Goal: Communication & Community: Answer question/provide support

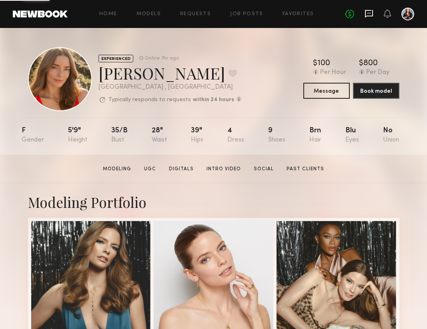
click at [372, 12] on icon at bounding box center [369, 14] width 8 height 8
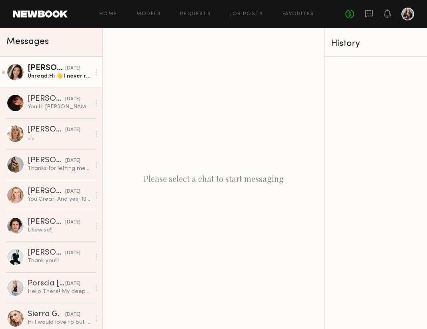
click at [56, 83] on link "[PERSON_NAME] [DATE] Unread: Hi 👋 I never received the photos from our shoot da…" at bounding box center [51, 72] width 102 height 31
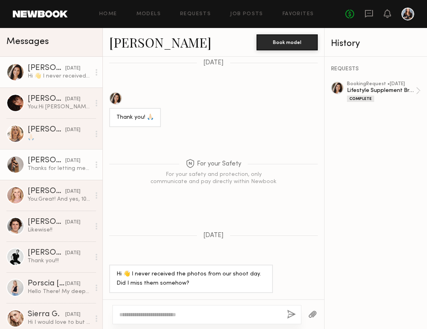
scroll to position [730, 0]
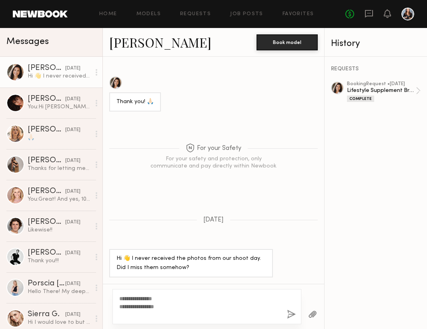
type textarea "**********"
click at [291, 311] on button "button" at bounding box center [291, 315] width 9 height 10
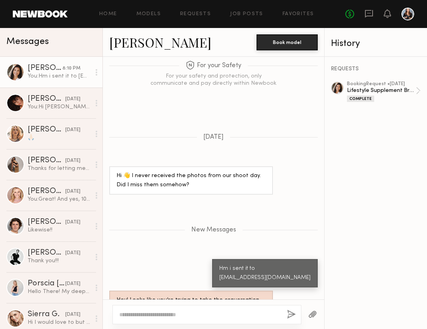
scroll to position [1594, 0]
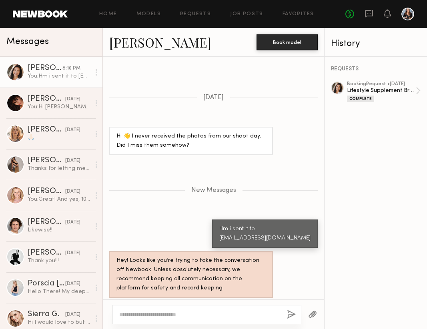
click at [141, 312] on textarea at bounding box center [199, 315] width 161 height 8
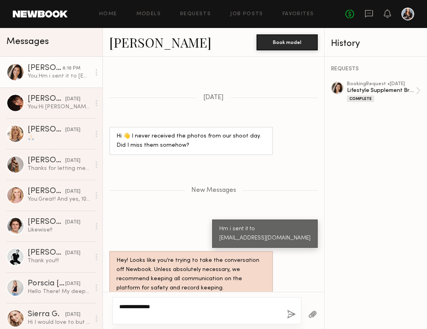
paste textarea "**********"
type textarea "**********"
click at [291, 313] on button "button" at bounding box center [291, 315] width 9 height 10
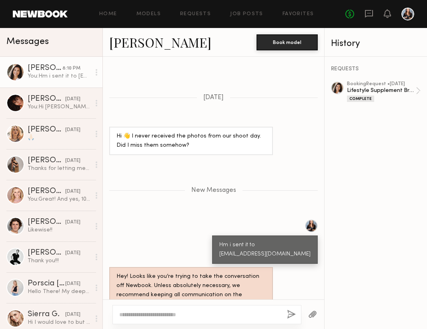
scroll to position [1641, 0]
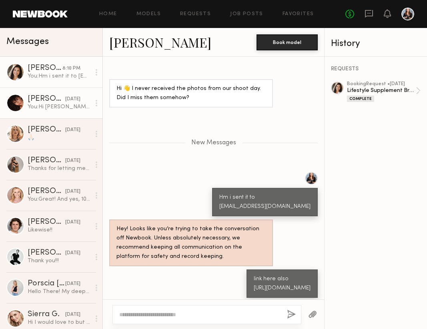
click at [38, 102] on div "[PERSON_NAME]" at bounding box center [47, 99] width 38 height 8
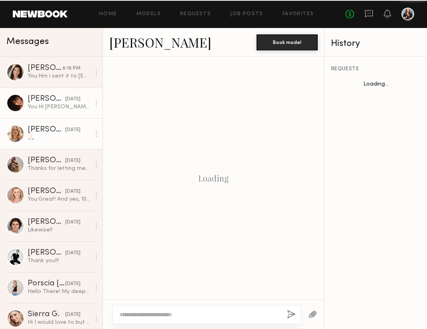
scroll to position [231, 0]
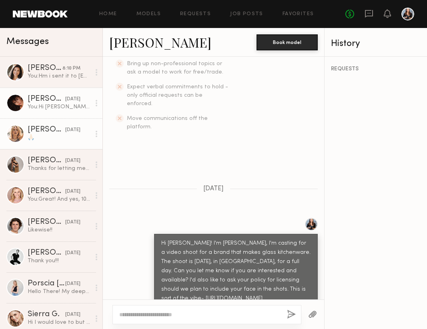
click at [37, 139] on div "🙏🏻" at bounding box center [59, 138] width 63 height 8
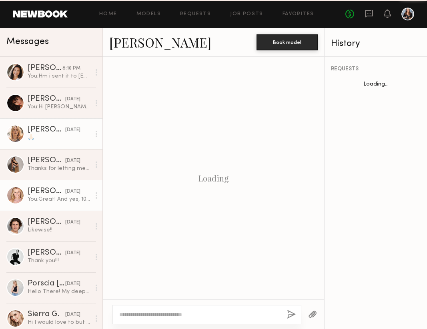
scroll to position [812, 0]
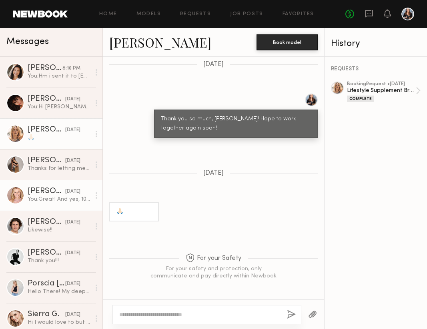
click at [37, 198] on div "You: Great! And yes, 100% I hope we get to work together again soon!" at bounding box center [59, 200] width 63 height 8
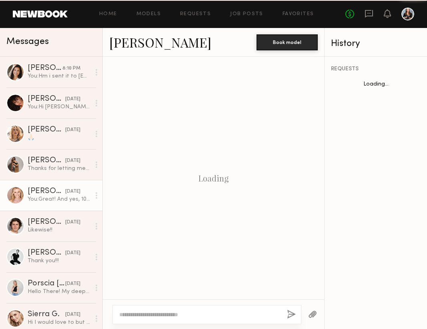
scroll to position [711, 0]
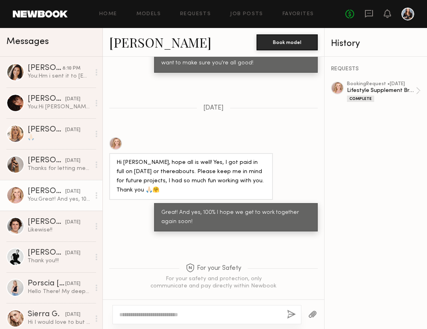
click at [150, 315] on textarea at bounding box center [199, 315] width 161 height 8
type textarea "*"
type textarea "**********"
click at [294, 310] on button "button" at bounding box center [291, 315] width 9 height 10
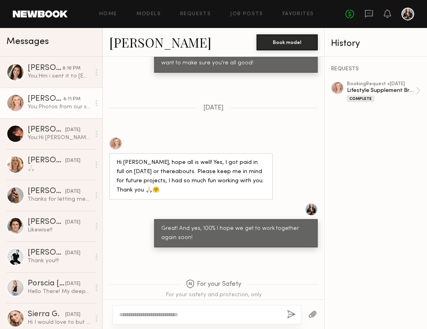
scroll to position [880, 0]
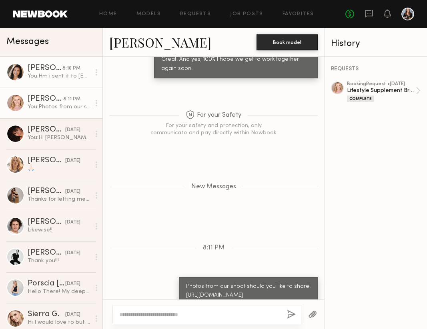
click at [57, 73] on div "You: Hm i sent it to [EMAIL_ADDRESS][DOMAIN_NAME]" at bounding box center [59, 76] width 63 height 8
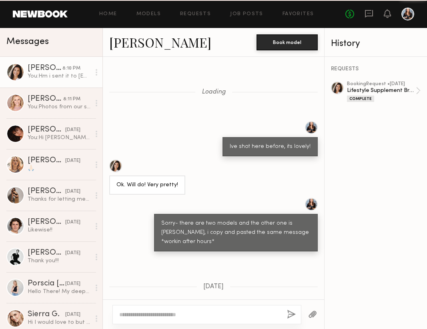
scroll to position [1580, 0]
